Goal: Task Accomplishment & Management: Manage account settings

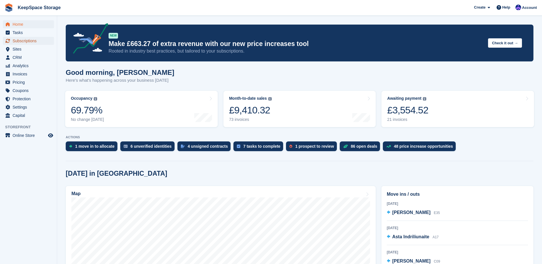
click at [12, 42] on link "Subscriptions" at bounding box center [28, 41] width 51 height 8
